Goal: Ask a question

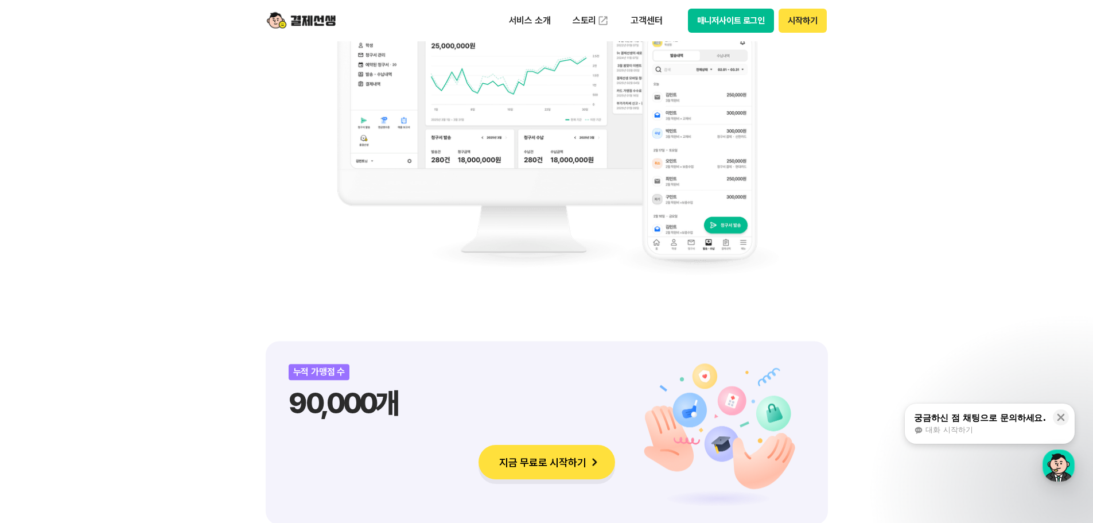
scroll to position [1147, 0]
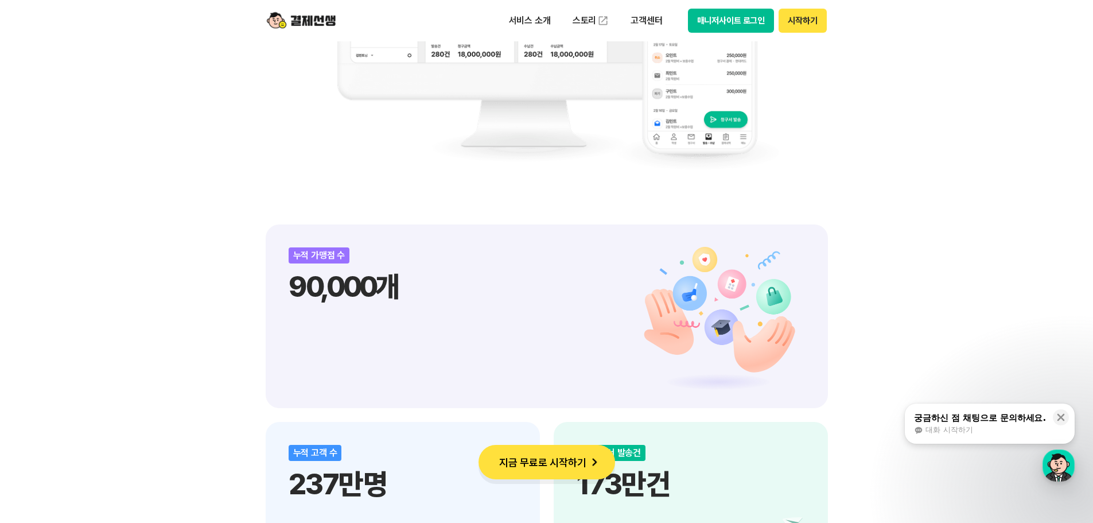
click at [1006, 423] on div "궁금하신 점 채팅으로 문의하세요. 대화 시작하기" at bounding box center [980, 423] width 134 height 24
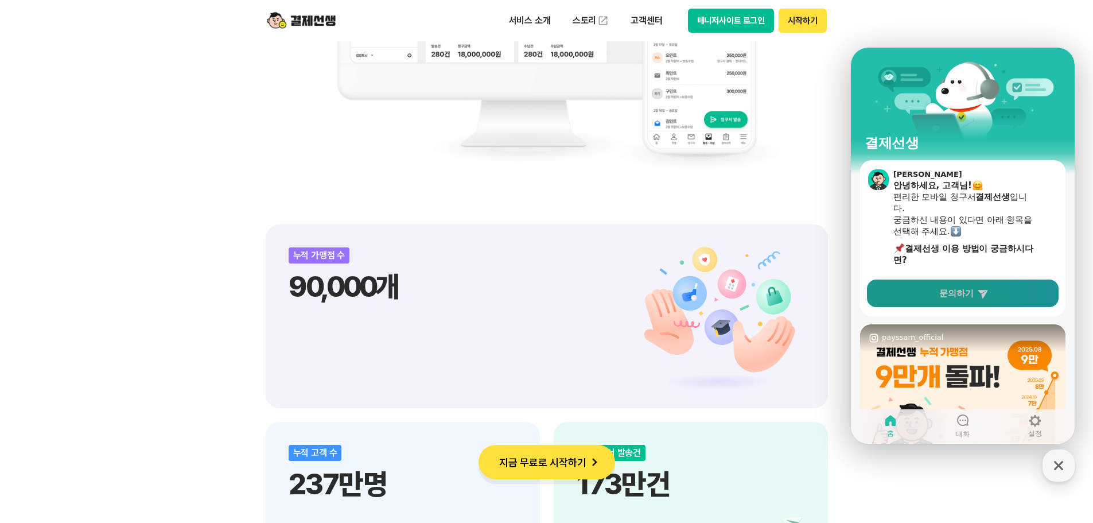
click at [966, 284] on link "문의하기" at bounding box center [963, 293] width 192 height 28
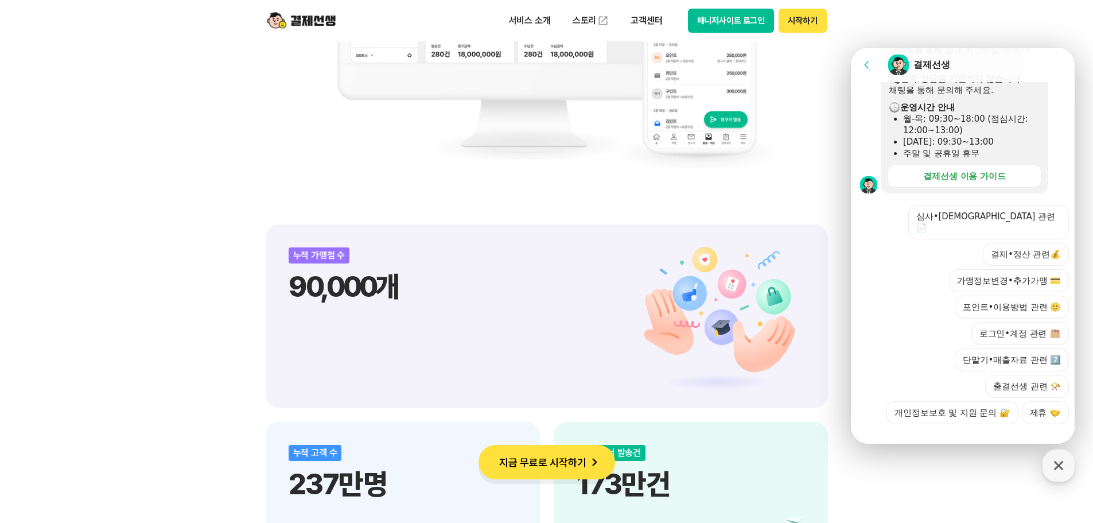
scroll to position [283, 0]
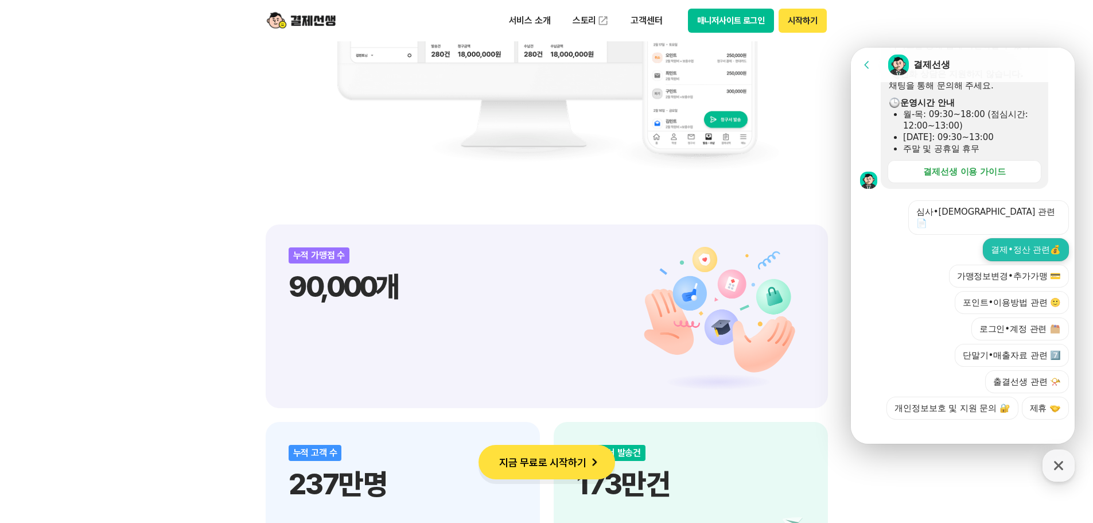
click at [1035, 240] on button "결제•정산 관련💰" at bounding box center [1026, 249] width 86 height 23
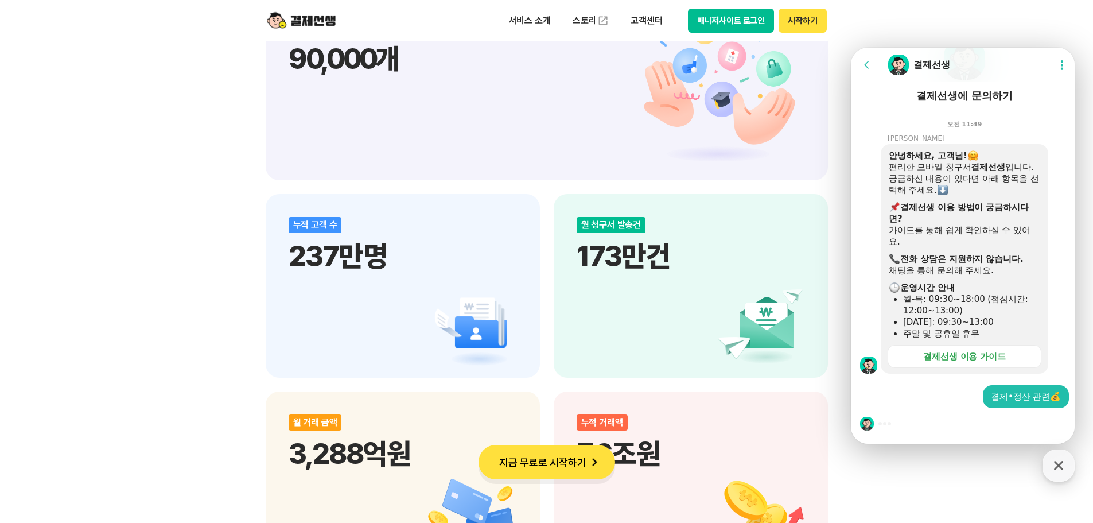
scroll to position [1377, 0]
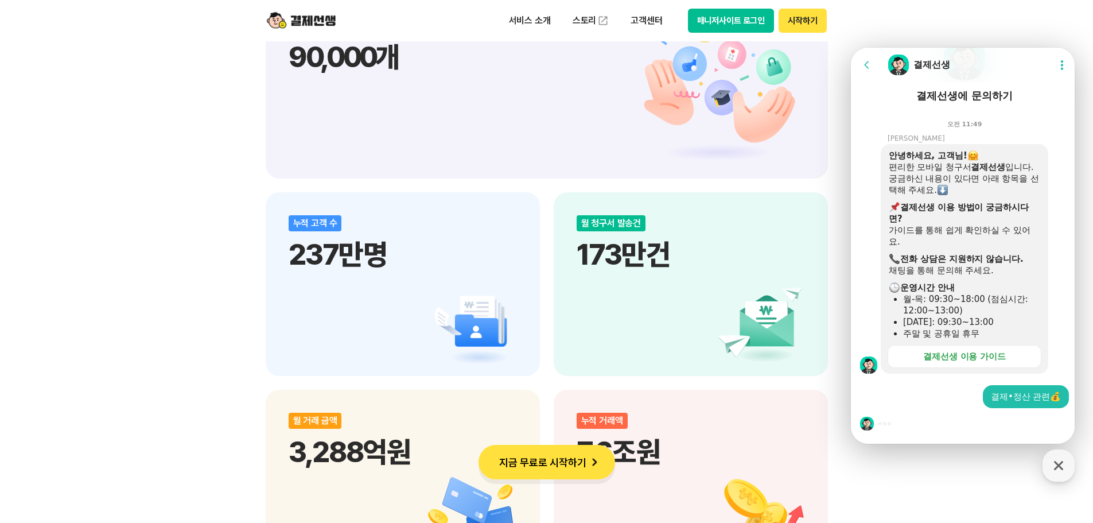
click at [911, 426] on div at bounding box center [964, 423] width 227 height 31
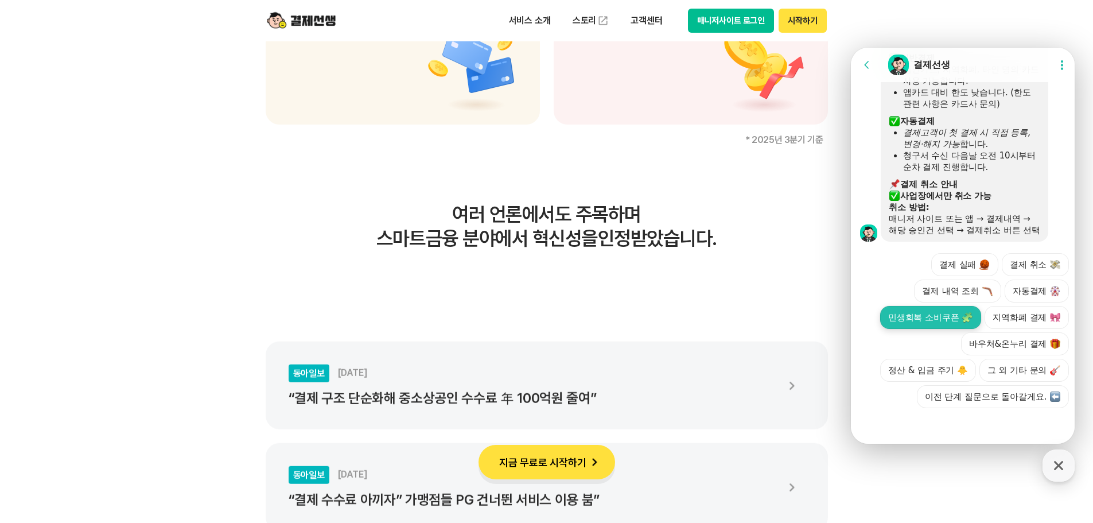
scroll to position [1836, 0]
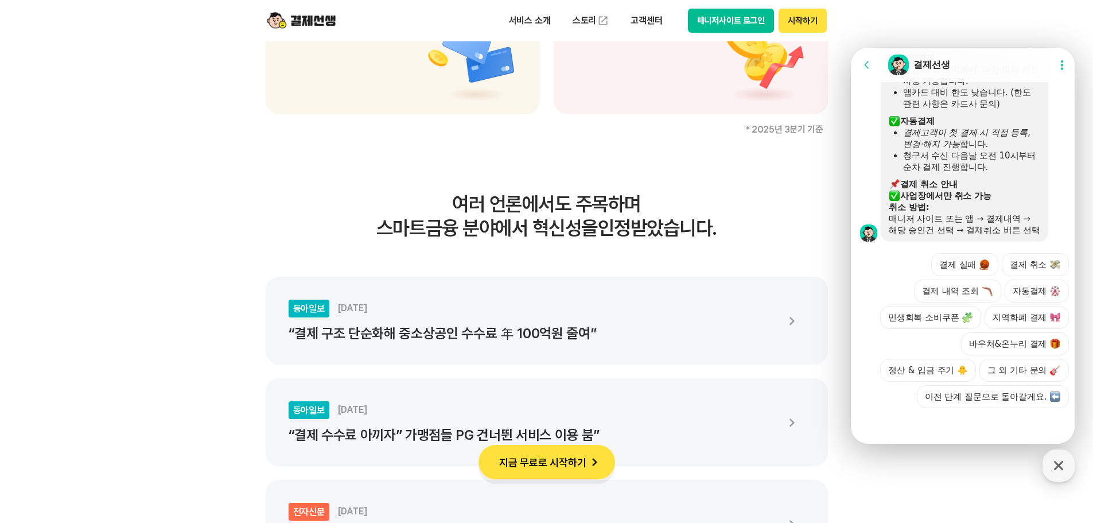
click at [958, 424] on div at bounding box center [964, 423] width 227 height 31
click at [1024, 253] on button "결제 취소" at bounding box center [1035, 264] width 67 height 23
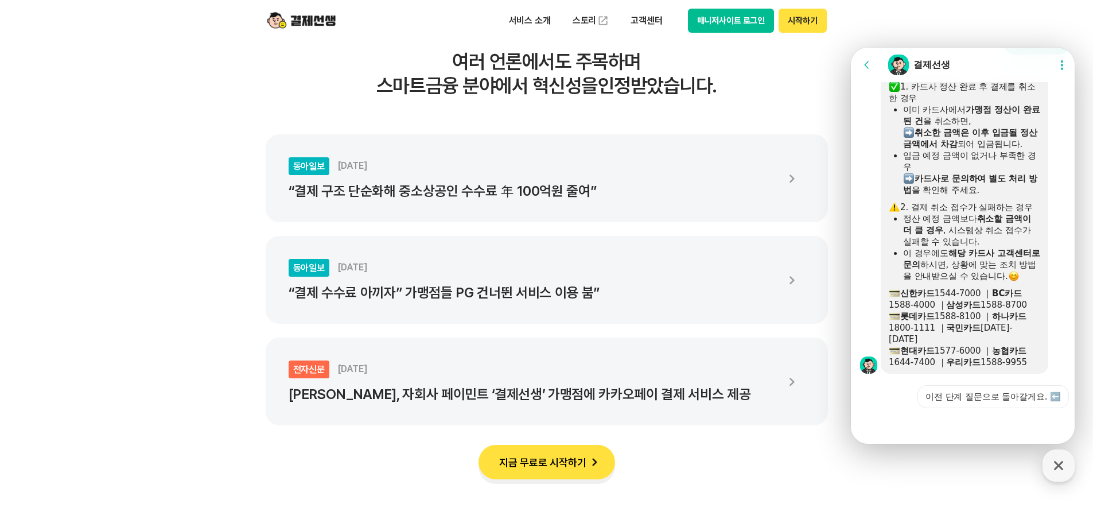
scroll to position [2008, 0]
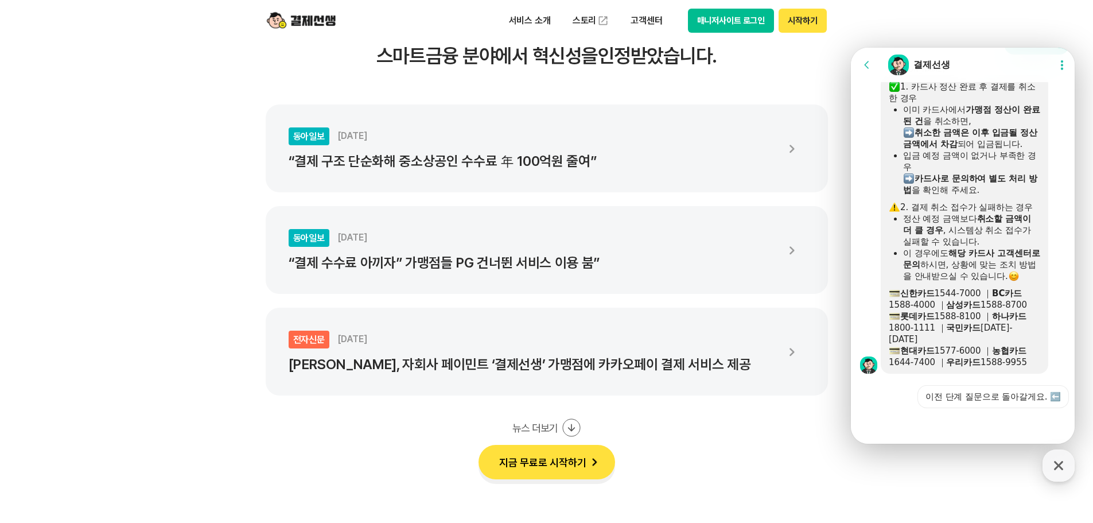
click at [927, 417] on div at bounding box center [964, 423] width 227 height 31
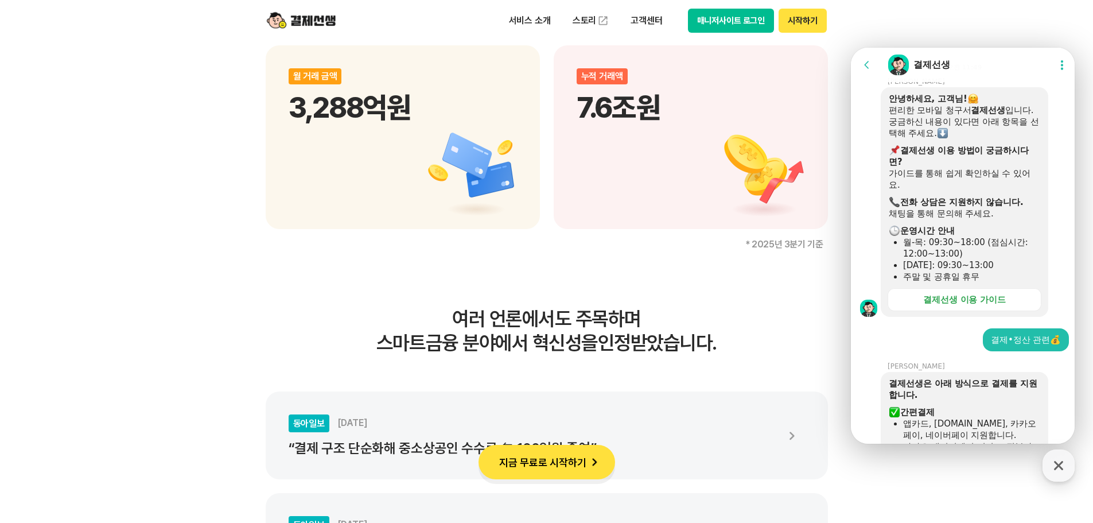
scroll to position [172, 0]
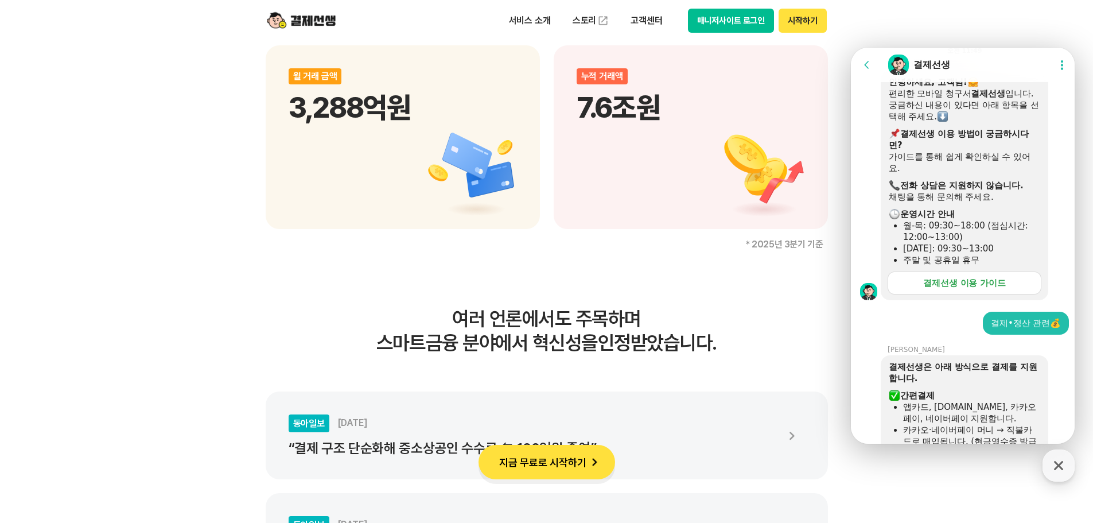
click at [965, 281] on div "결제선생 이용 가이드" at bounding box center [964, 282] width 83 height 11
click at [867, 64] on icon at bounding box center [866, 64] width 11 height 11
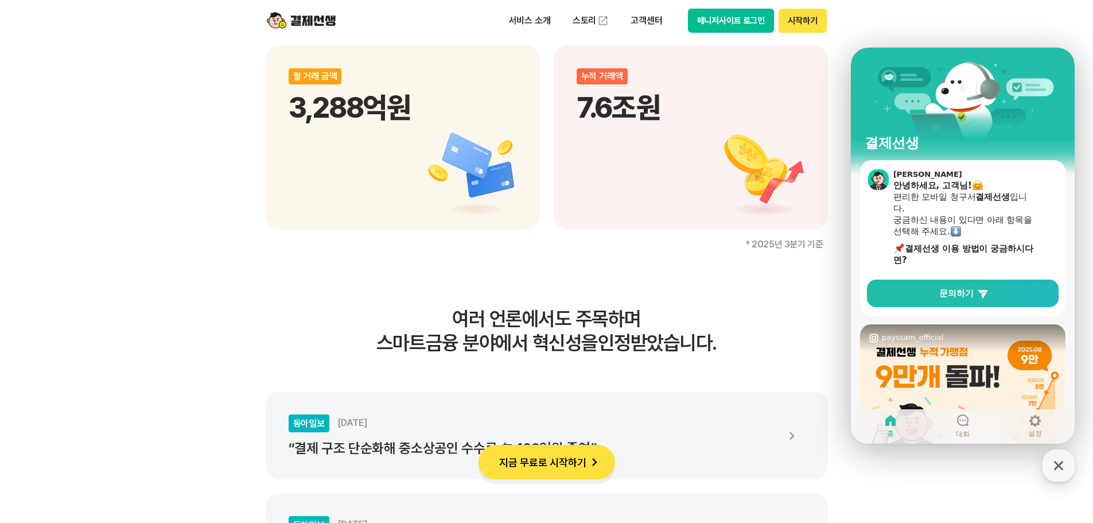
click at [1004, 13] on header "서비스 소개 스토리 고객센터 매니저사이트 로그인 시작하기" at bounding box center [546, 20] width 1093 height 41
click at [750, 20] on button "매니저사이트 로그인" at bounding box center [731, 21] width 87 height 24
